Goal: Navigation & Orientation: Find specific page/section

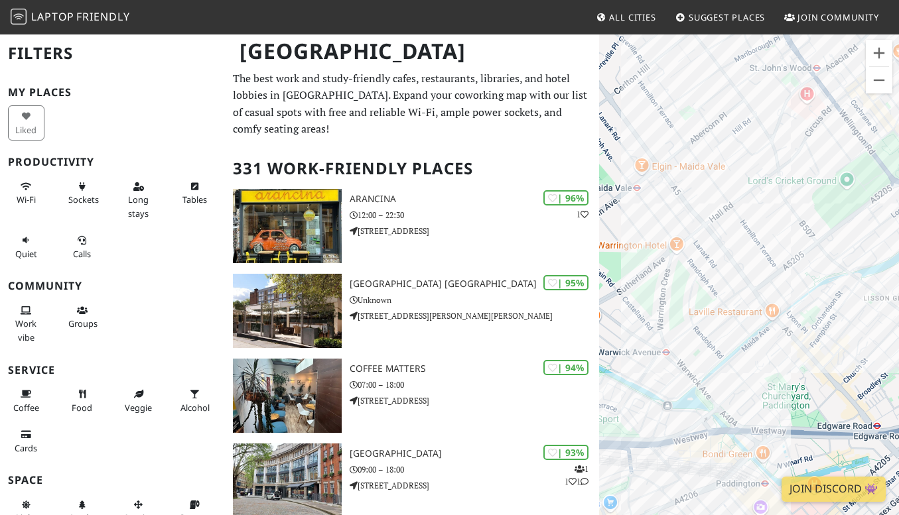
drag, startPoint x: 728, startPoint y: 216, endPoint x: 866, endPoint y: 236, distance: 138.8
click at [866, 237] on div "To navigate, press the arrow keys." at bounding box center [749, 290] width 300 height 515
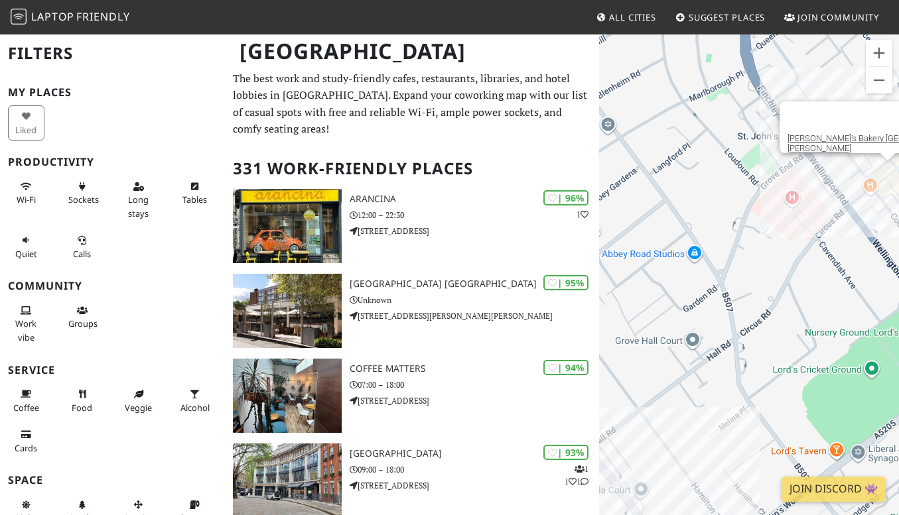
click at [888, 178] on div "To navigate, press the arrow keys. [PERSON_NAME]'s Bakery [GEOGRAPHIC_DATA][PER…" at bounding box center [749, 290] width 300 height 515
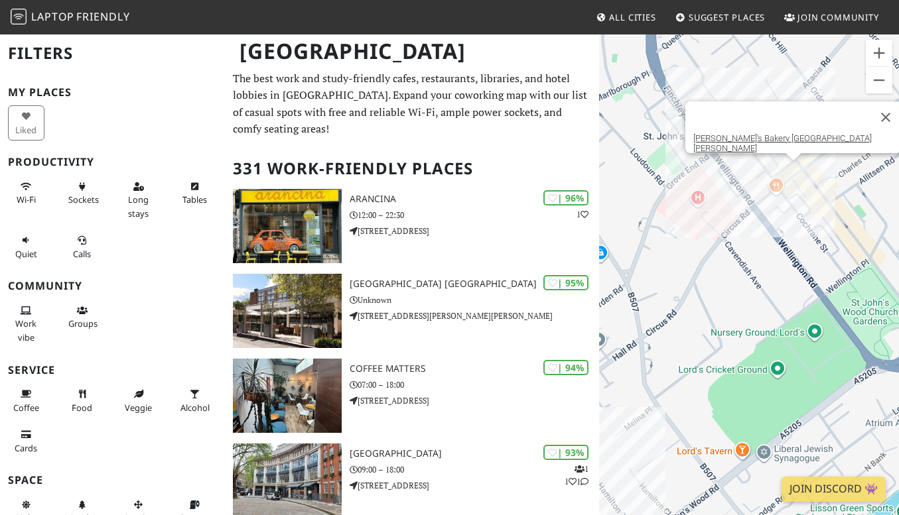
click at [796, 166] on div "To navigate, press the arrow keys. [PERSON_NAME]'s Bakery [GEOGRAPHIC_DATA][PER…" at bounding box center [749, 290] width 300 height 515
click at [789, 143] on link "[PERSON_NAME]'s Bakery [GEOGRAPHIC_DATA][PERSON_NAME]" at bounding box center [782, 143] width 178 height 20
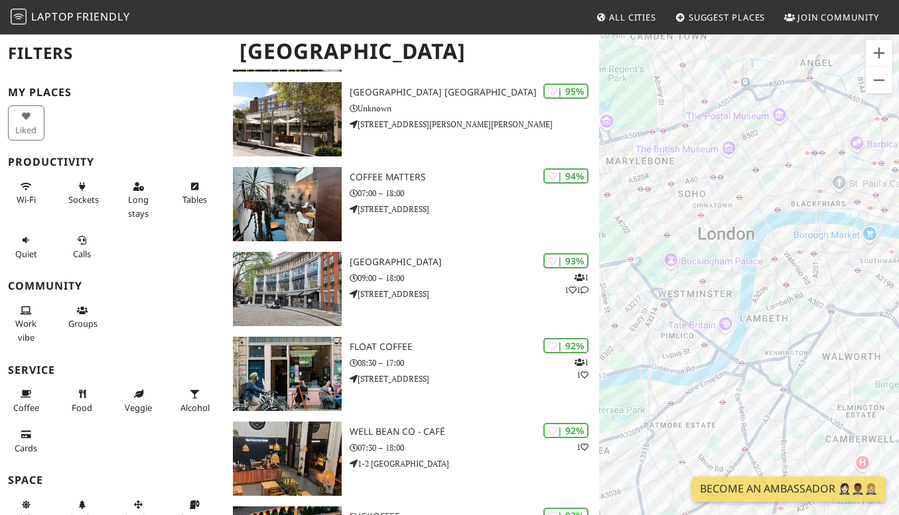
drag, startPoint x: 773, startPoint y: 121, endPoint x: 812, endPoint y: 376, distance: 257.8
click at [812, 376] on div "To navigate, press the arrow keys." at bounding box center [749, 290] width 300 height 515
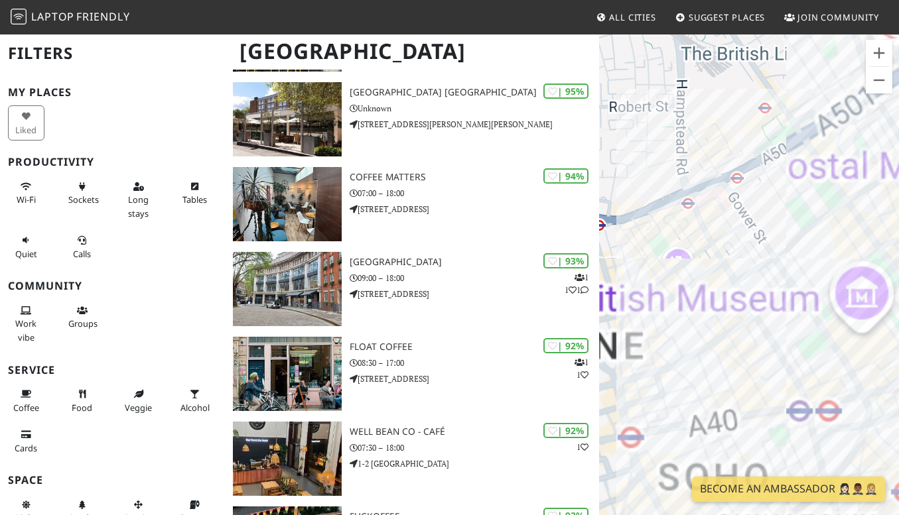
drag, startPoint x: 700, startPoint y: 135, endPoint x: 838, endPoint y: 192, distance: 149.3
click at [838, 190] on div "To navigate, press the arrow keys." at bounding box center [749, 290] width 300 height 515
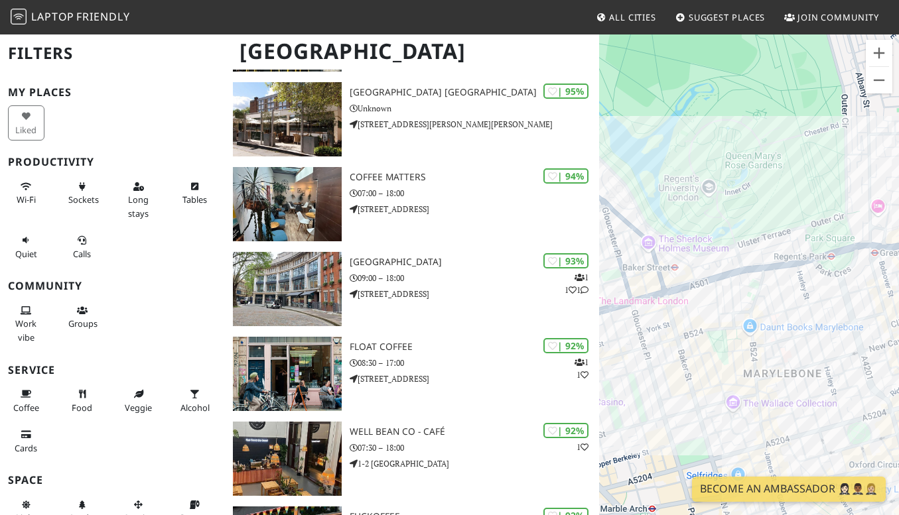
drag, startPoint x: 654, startPoint y: 191, endPoint x: 896, endPoint y: 178, distance: 242.5
click at [896, 180] on div "To navigate, press the arrow keys." at bounding box center [749, 290] width 300 height 515
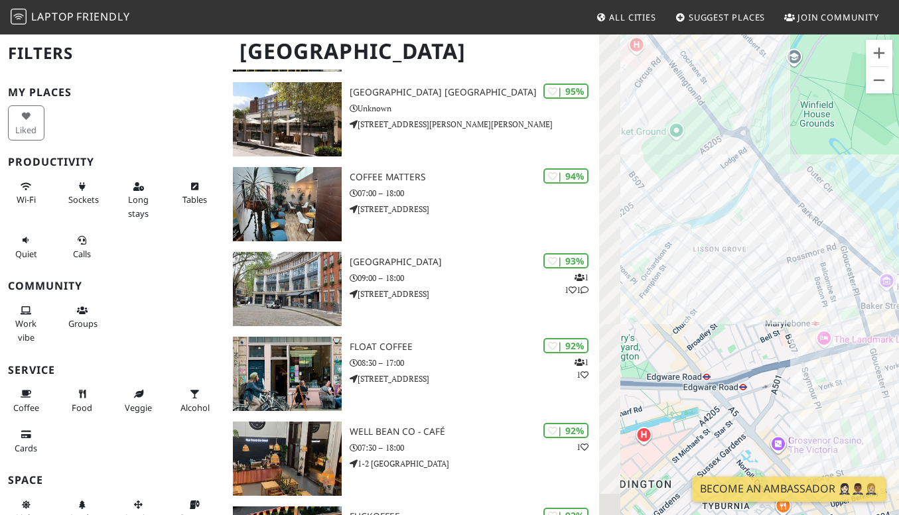
drag, startPoint x: 670, startPoint y: 241, endPoint x: 886, endPoint y: 320, distance: 230.4
click at [886, 320] on div "To navigate, press the arrow keys." at bounding box center [749, 290] width 300 height 515
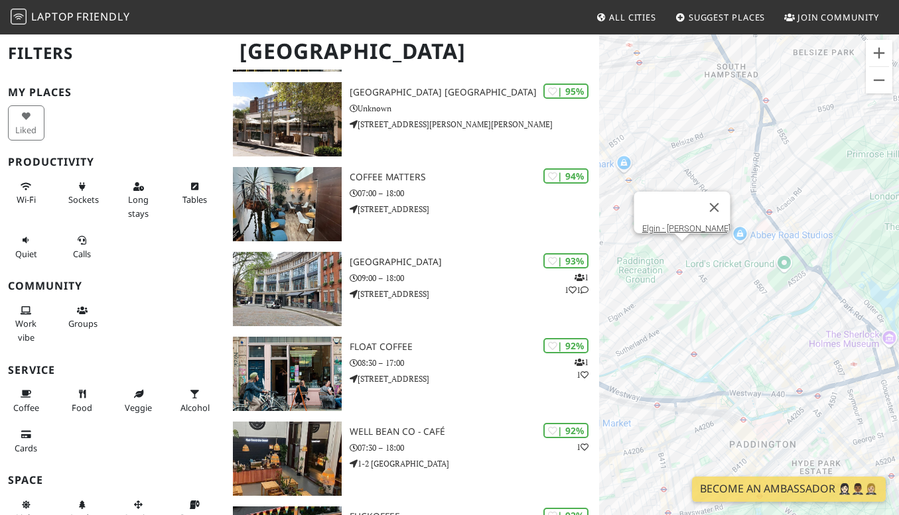
click at [680, 255] on div "To navigate, press the arrow keys. Elgin - Maida Vale" at bounding box center [749, 290] width 300 height 515
click at [682, 224] on link "Elgin - [PERSON_NAME]" at bounding box center [686, 229] width 88 height 10
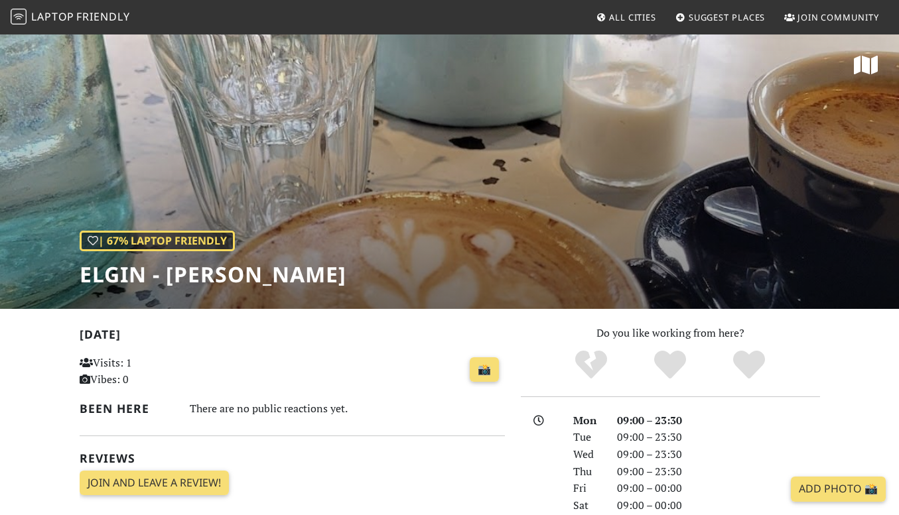
click at [345, 236] on div "| 67% Laptop Friendly Elgin - [PERSON_NAME]" at bounding box center [449, 171] width 899 height 276
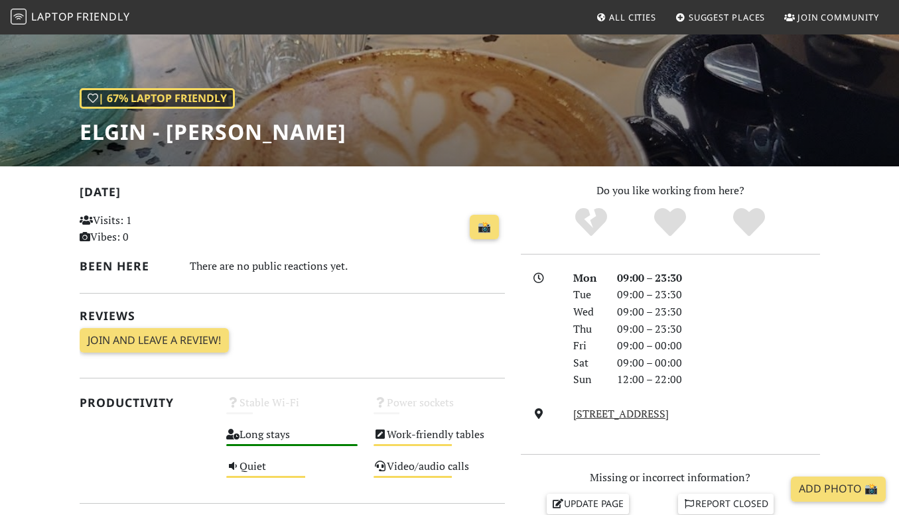
scroll to position [143, 0]
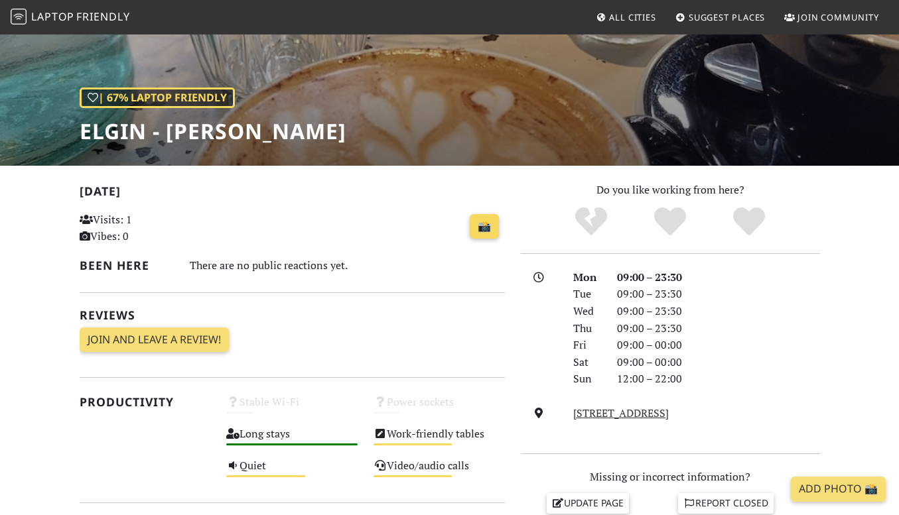
click at [478, 224] on link "📸" at bounding box center [484, 226] width 29 height 25
